Goal: Information Seeking & Learning: Learn about a topic

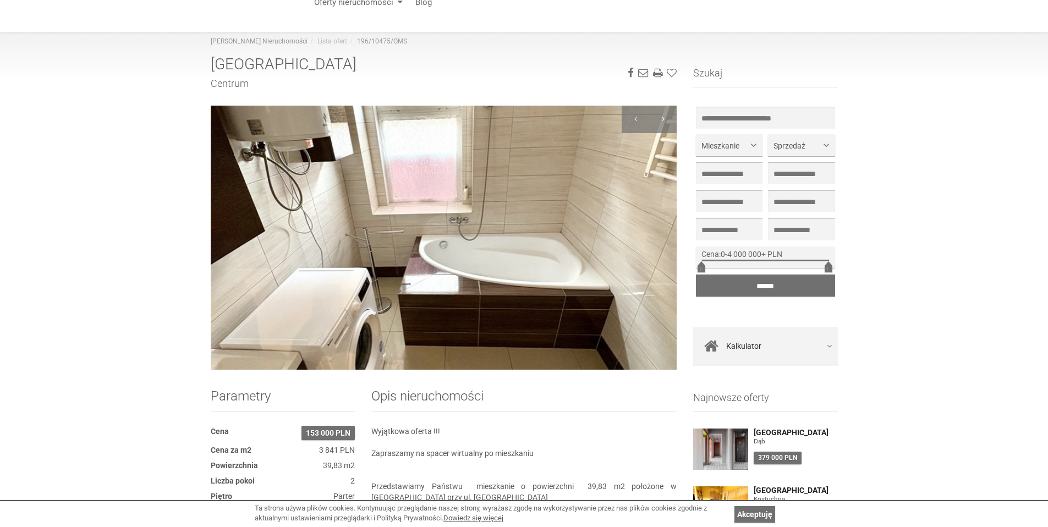
scroll to position [81, 0]
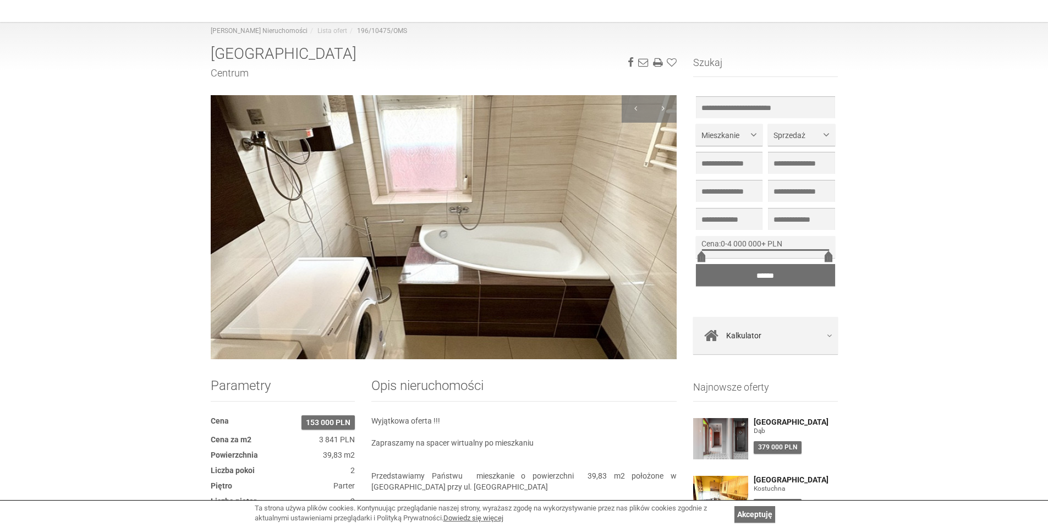
click at [537, 261] on img at bounding box center [444, 227] width 467 height 264
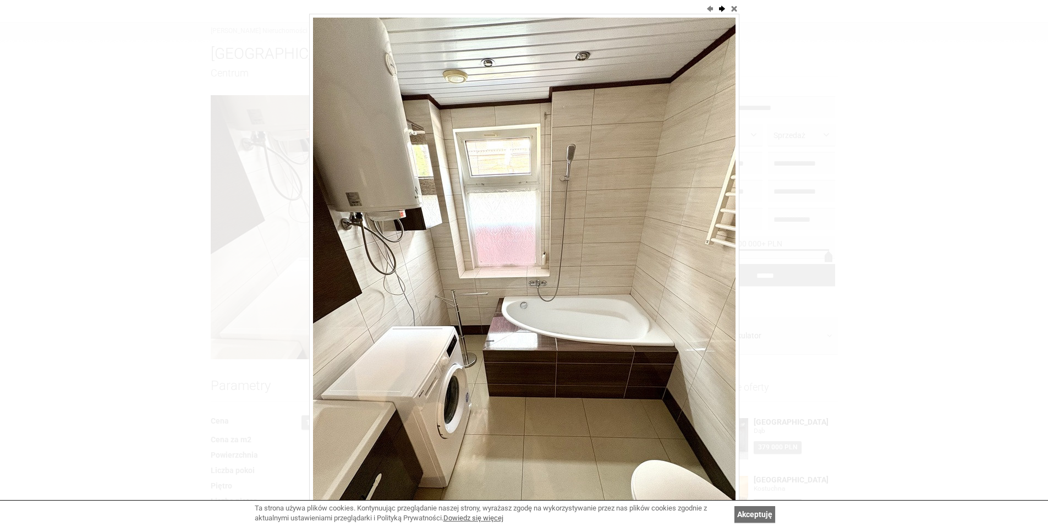
click at [722, 8] on button "next" at bounding box center [722, 8] width 11 height 11
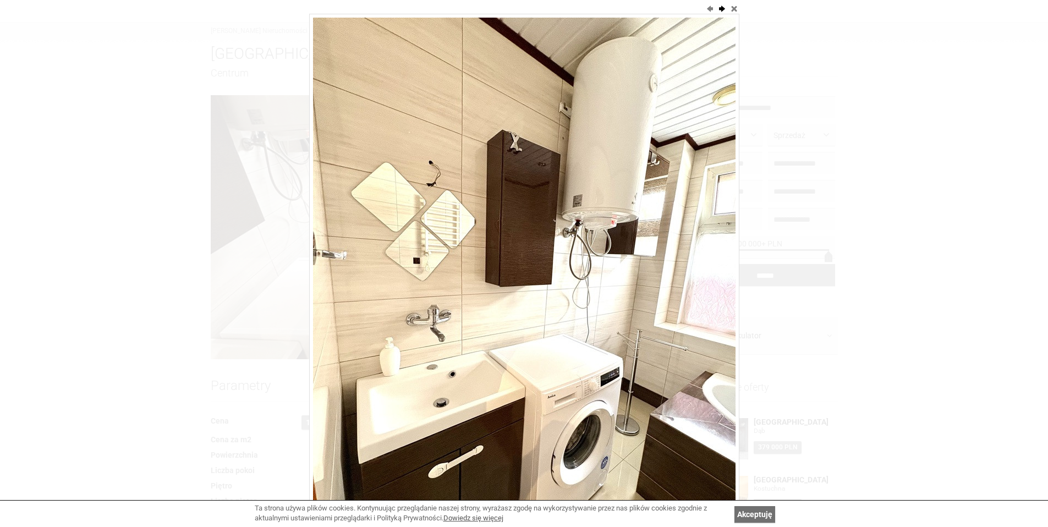
click at [721, 8] on button "next" at bounding box center [722, 8] width 11 height 11
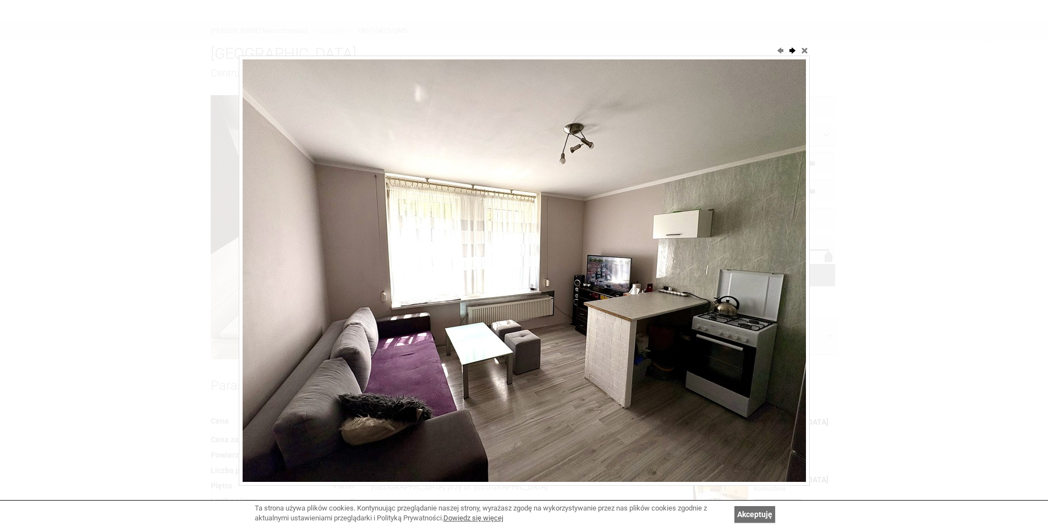
click at [791, 51] on button "next" at bounding box center [792, 50] width 11 height 11
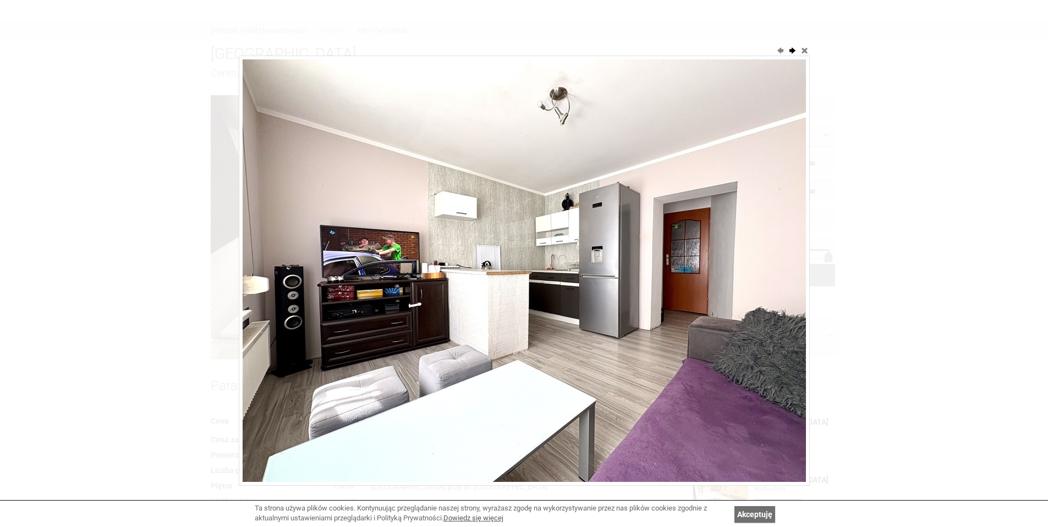
click at [791, 51] on button "next" at bounding box center [792, 50] width 11 height 11
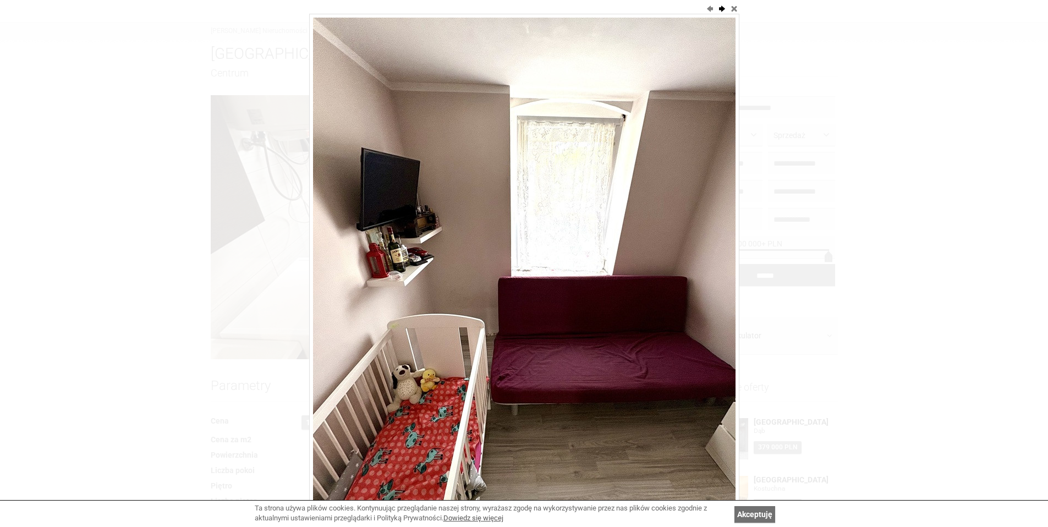
click at [719, 4] on button "next" at bounding box center [722, 8] width 11 height 11
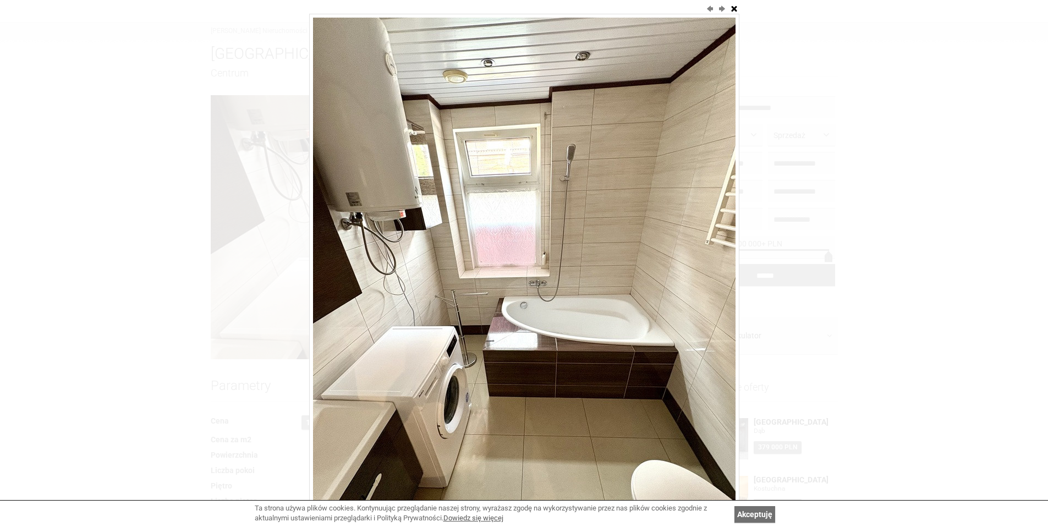
click at [731, 13] on button "close" at bounding box center [734, 8] width 11 height 11
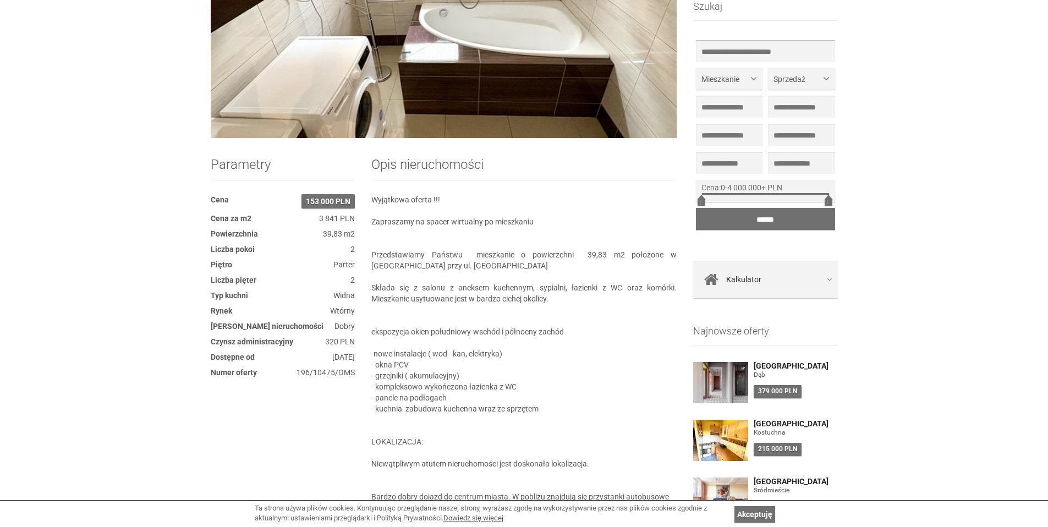
scroll to position [310, 0]
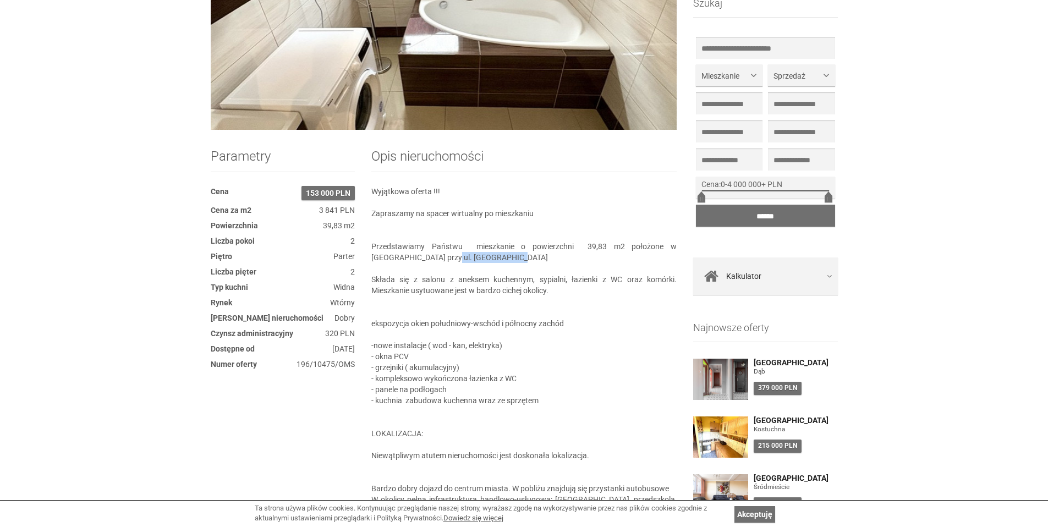
copy section "ul. [GEOGRAPHIC_DATA]"
drag, startPoint x: 490, startPoint y: 254, endPoint x: 422, endPoint y: 258, distance: 68.4
click at [422, 258] on section "Opis nieruchomości Wyjątkowa oferta !!! Zapraszamy na spacer wirtualny po miesz…" at bounding box center [524, 495] width 305 height 693
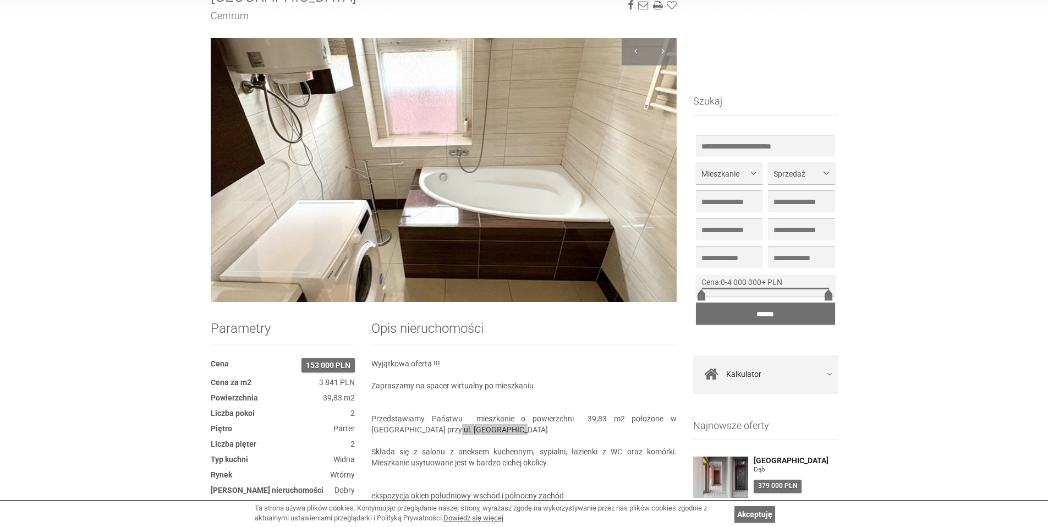
scroll to position [236, 0]
